Goal: Check status: Check status

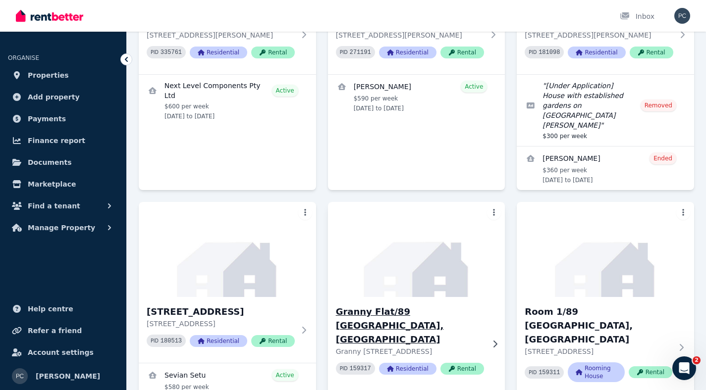
scroll to position [284, 0]
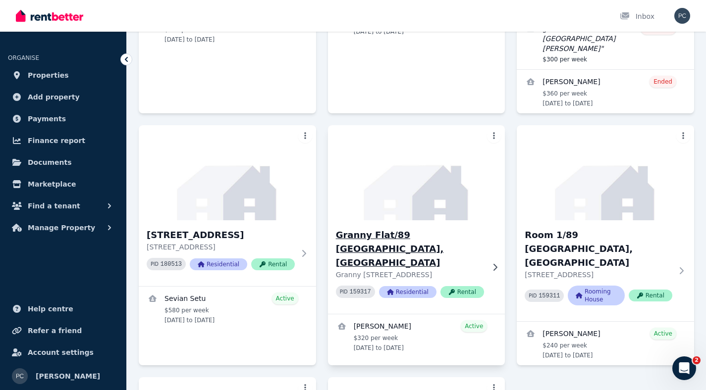
click at [404, 228] on h3 "Granny Flat/89 [GEOGRAPHIC_DATA], [GEOGRAPHIC_DATA]" at bounding box center [410, 249] width 148 height 42
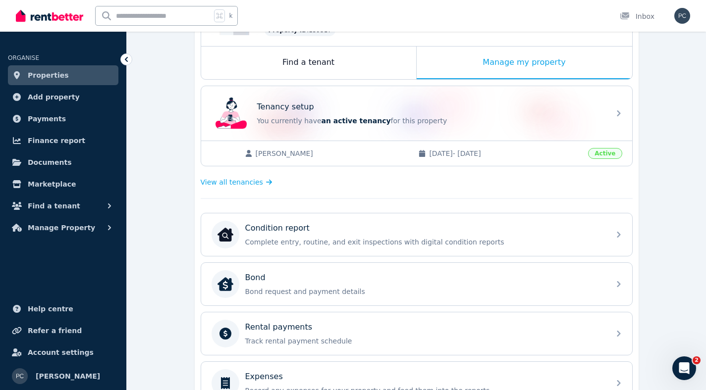
scroll to position [211, 0]
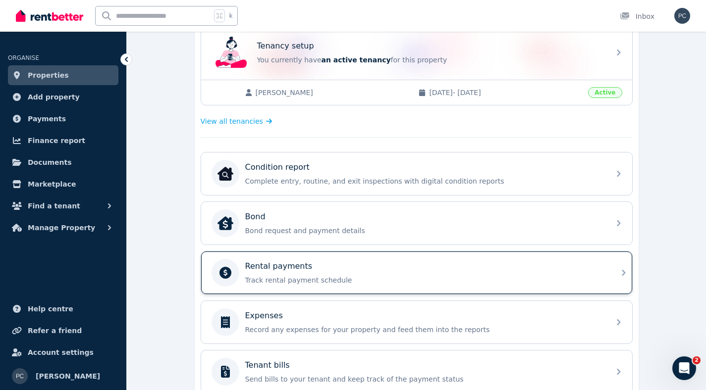
click at [418, 275] on p "Track rental payment schedule" at bounding box center [424, 280] width 359 height 10
